Goal: Navigation & Orientation: Find specific page/section

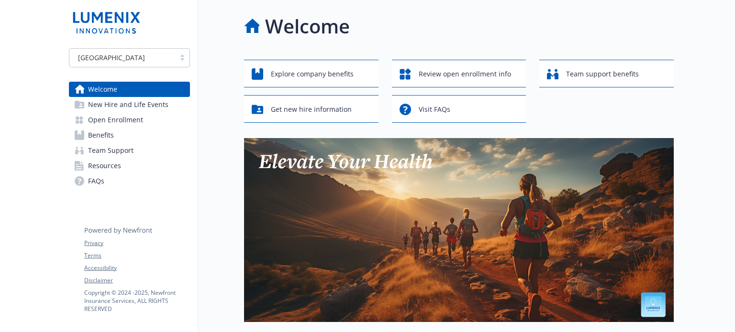
click at [102, 135] on span "Benefits" at bounding box center [101, 135] width 26 height 15
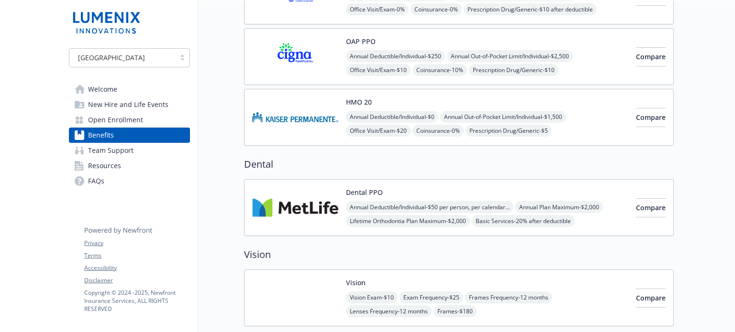
scroll to position [143, 0]
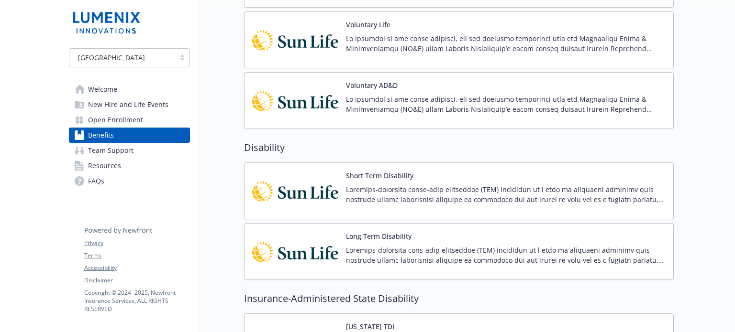
click at [107, 152] on span "Team Support" at bounding box center [110, 150] width 45 height 15
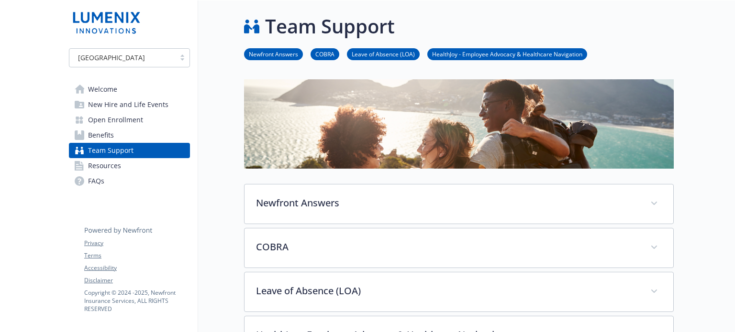
click at [117, 166] on span "Resources" at bounding box center [104, 165] width 33 height 15
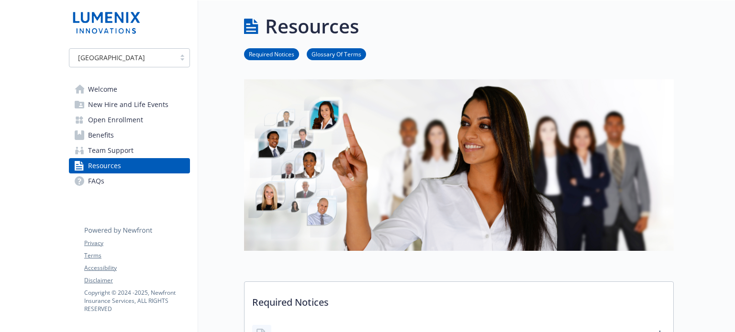
click at [99, 84] on span "Welcome" at bounding box center [102, 89] width 29 height 15
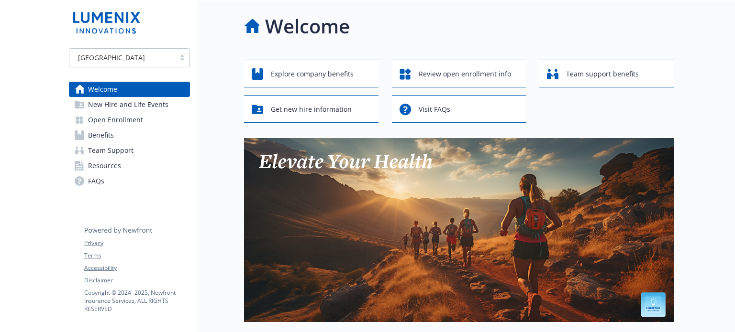
click at [111, 108] on span "New Hire and Life Events" at bounding box center [128, 104] width 80 height 15
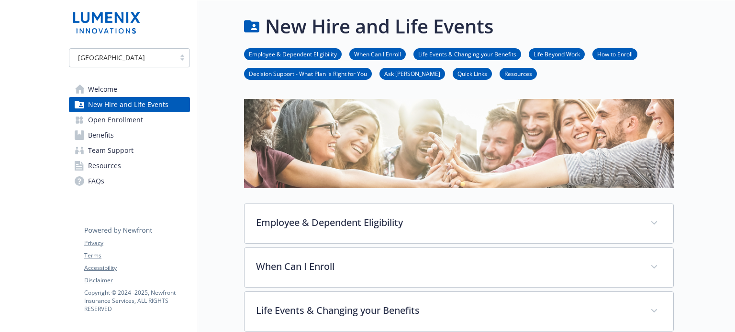
click at [111, 86] on span "Welcome" at bounding box center [102, 89] width 29 height 15
